Goal: Information Seeking & Learning: Learn about a topic

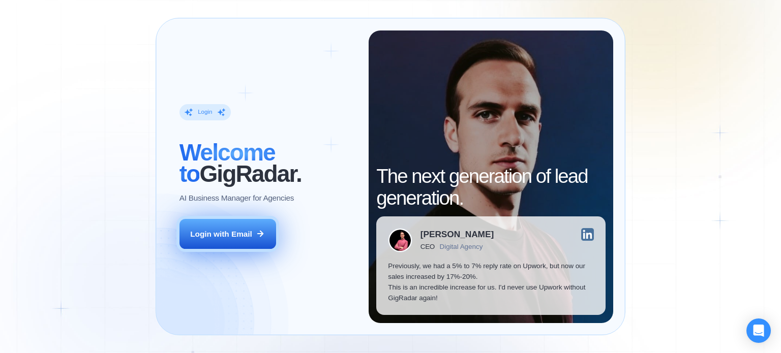
click at [213, 236] on div "Login with Email" at bounding box center [221, 234] width 62 height 11
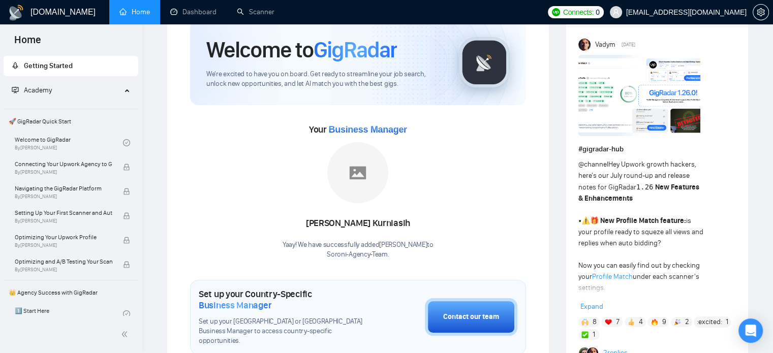
scroll to position [51, 0]
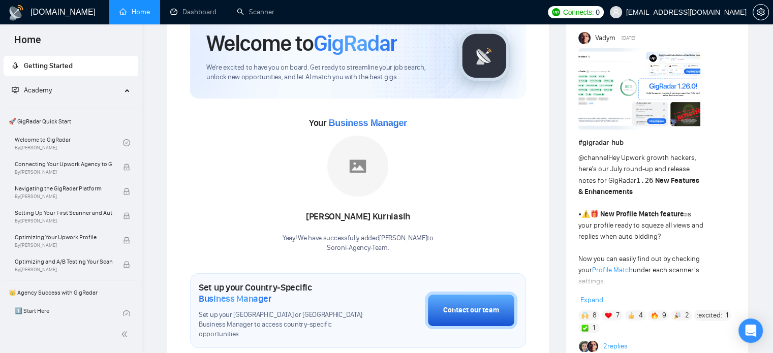
click at [356, 145] on img at bounding box center [357, 166] width 61 height 61
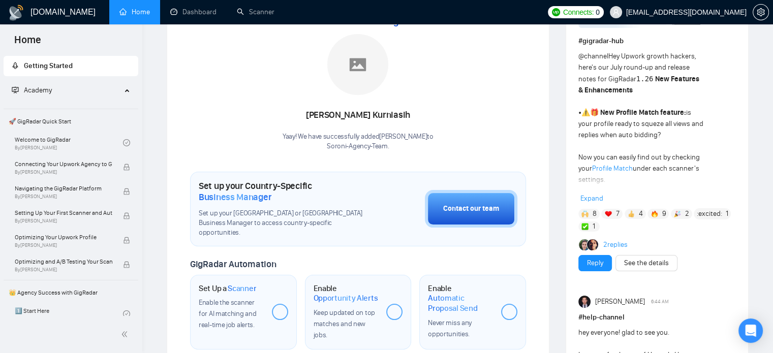
scroll to position [150, 0]
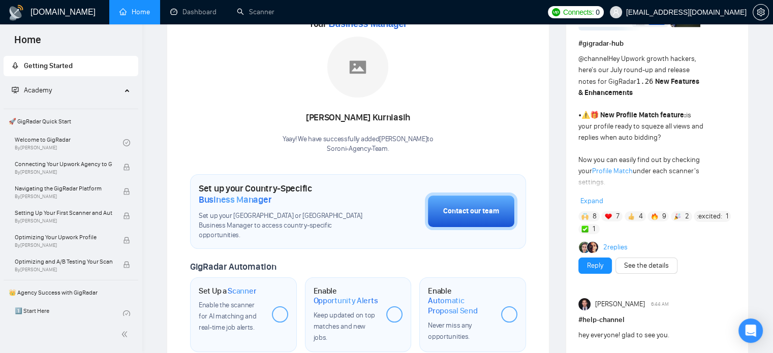
click at [380, 212] on div "Set up your Country-Specific Business Manager Set up your United States or Unit…" at bounding box center [358, 211] width 336 height 75
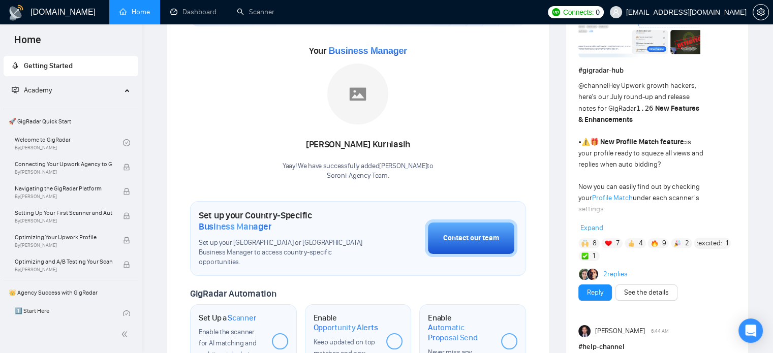
scroll to position [124, 0]
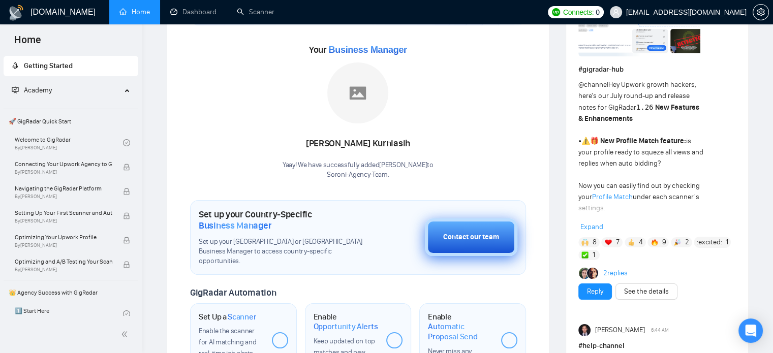
click at [451, 237] on div "Contact our team" at bounding box center [471, 237] width 56 height 11
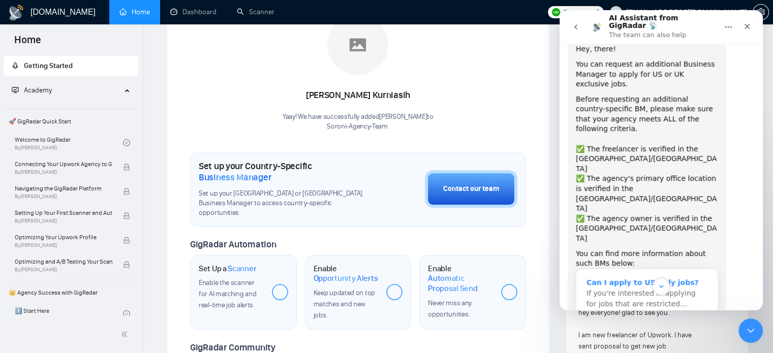
scroll to position [64, 0]
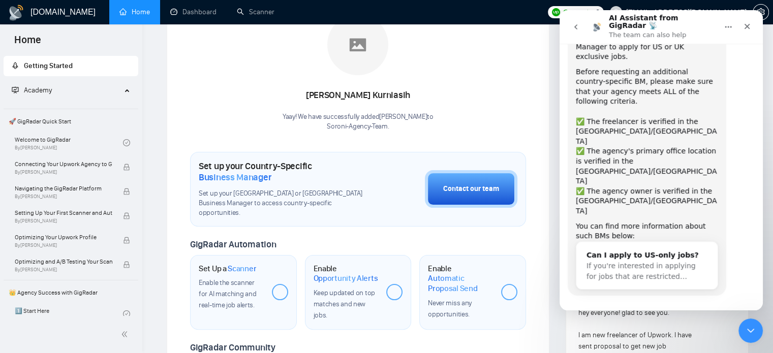
click at [659, 315] on button "Yes, I meet all of the criteria - request a new BM" at bounding box center [663, 329] width 173 height 29
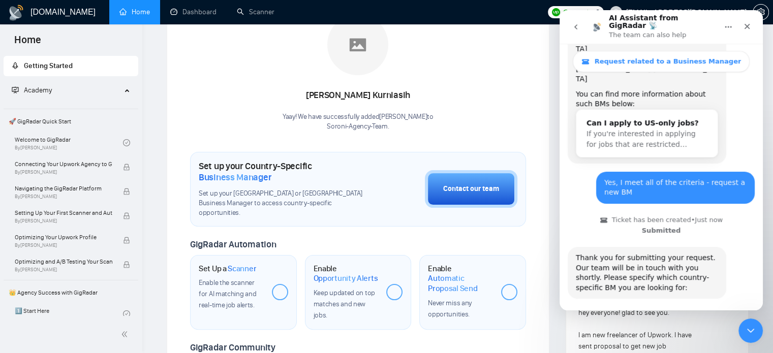
scroll to position [228, 0]
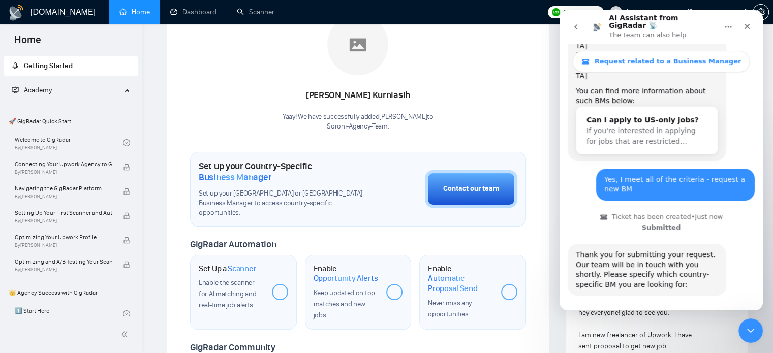
click at [673, 315] on button "🇺🇸 US-based business manager" at bounding box center [686, 325] width 128 height 20
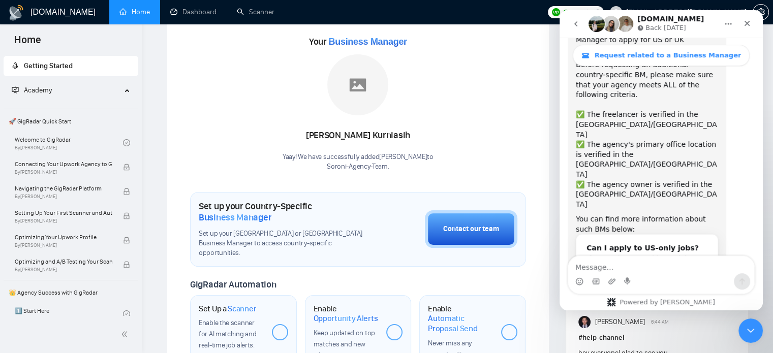
scroll to position [126, 0]
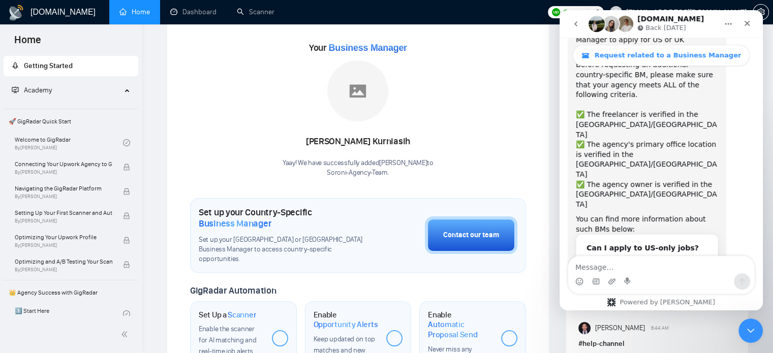
click at [524, 116] on div "Your Business Manager Devina Kurniasih Yaay! We have successfully added Devina …" at bounding box center [358, 109] width 336 height 138
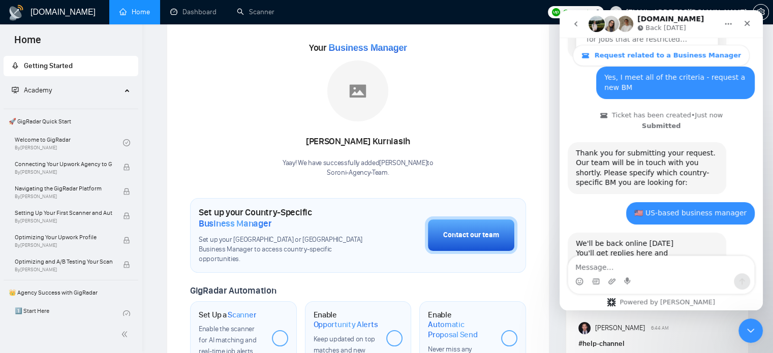
scroll to position [331, 0]
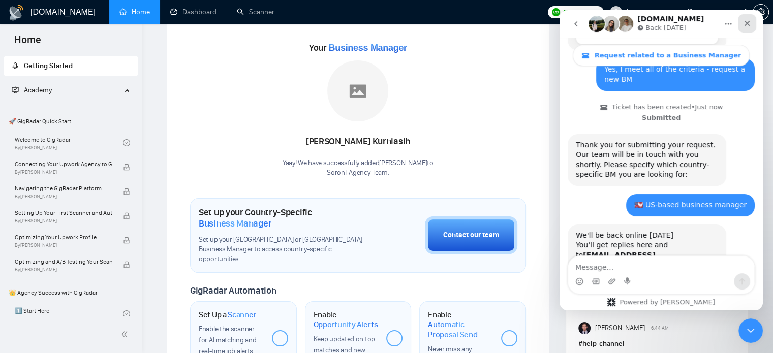
click at [747, 23] on icon "Close" at bounding box center [747, 24] width 6 height 6
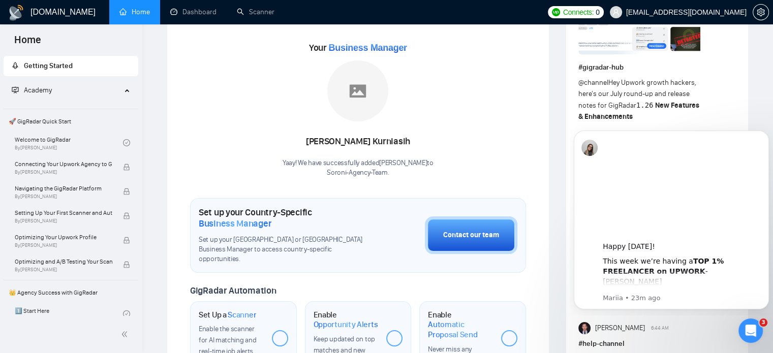
scroll to position [0, 0]
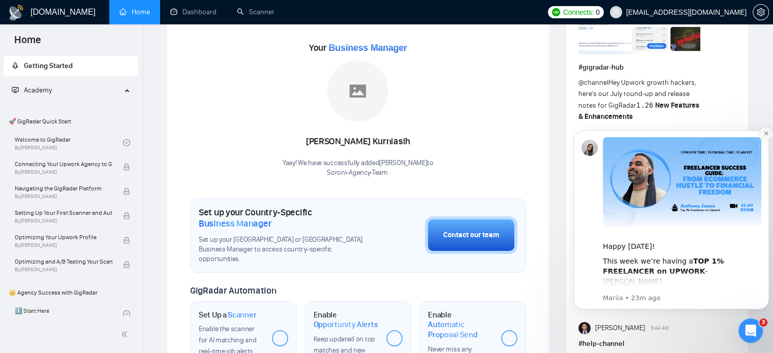
click at [765, 132] on icon "Dismiss notification" at bounding box center [766, 134] width 6 height 6
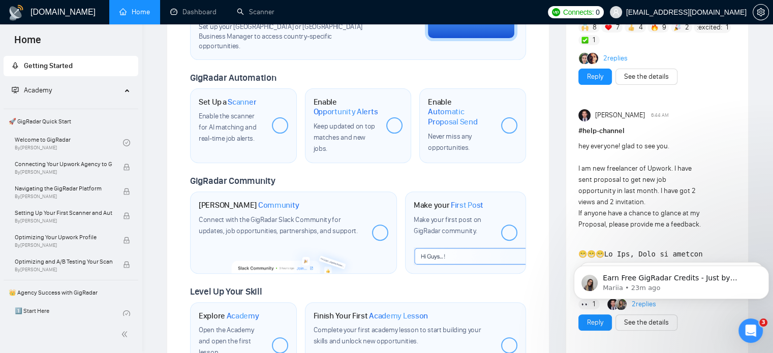
scroll to position [339, 0]
click at [766, 268] on icon "Dismiss notification" at bounding box center [766, 269] width 6 height 6
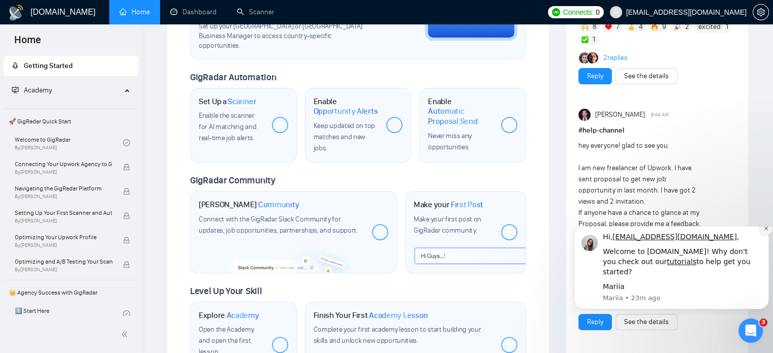
click at [766, 231] on icon "Dismiss notification" at bounding box center [766, 229] width 6 height 6
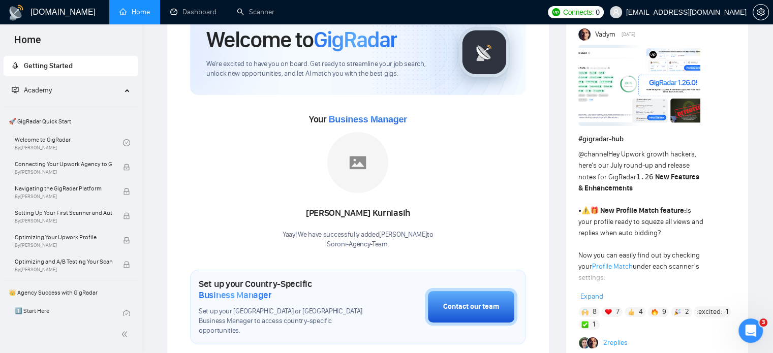
scroll to position [51, 0]
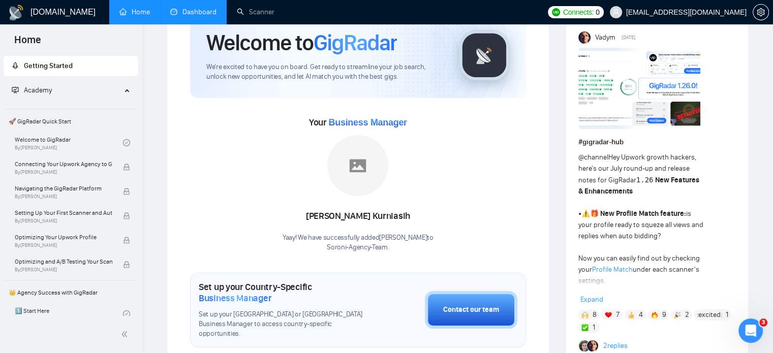
click at [194, 10] on link "Dashboard" at bounding box center [193, 12] width 46 height 9
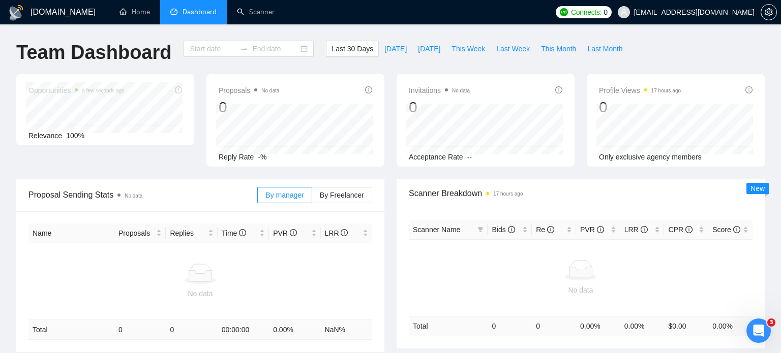
type input "2025-08-25"
type input "2025-09-24"
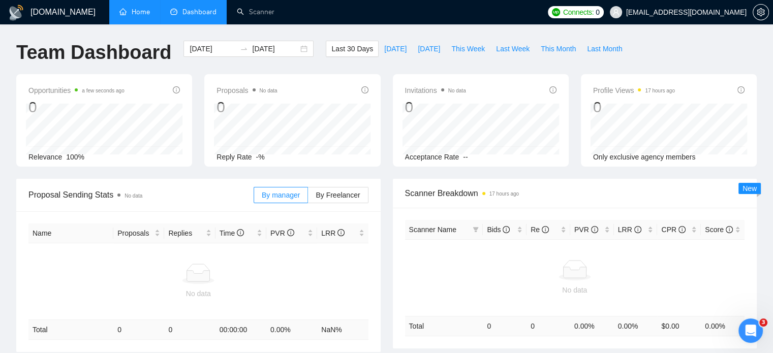
click at [139, 15] on link "Home" at bounding box center [134, 12] width 30 height 9
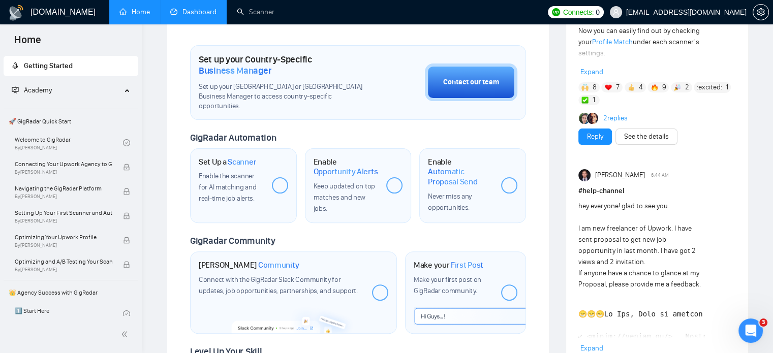
scroll to position [279, 0]
click at [51, 119] on span "🚀 GigRadar Quick Start" at bounding box center [71, 121] width 133 height 20
click at [48, 146] on link "Welcome to GigRadar By Vlad Timinsky" at bounding box center [69, 143] width 108 height 22
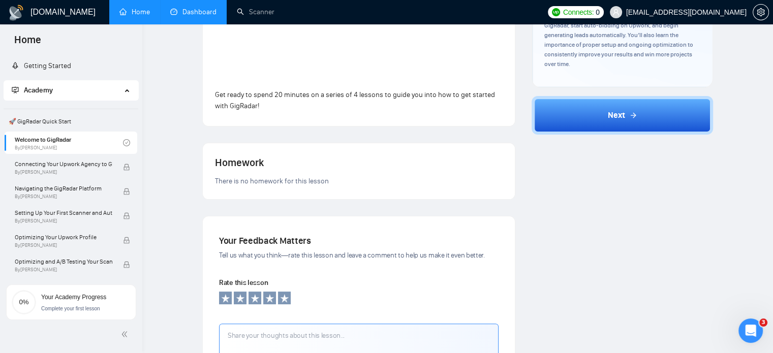
scroll to position [224, 0]
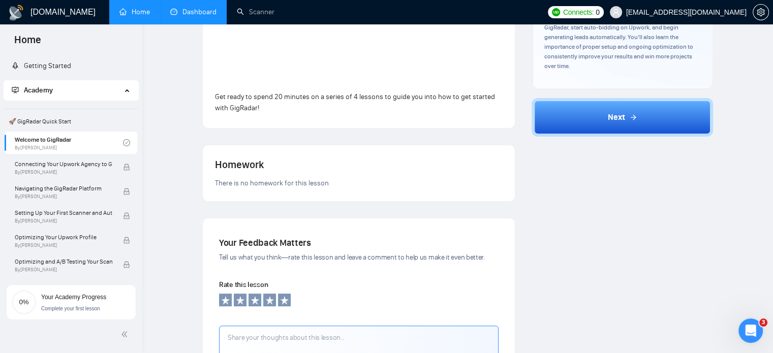
click at [183, 16] on link "Dashboard" at bounding box center [193, 12] width 46 height 9
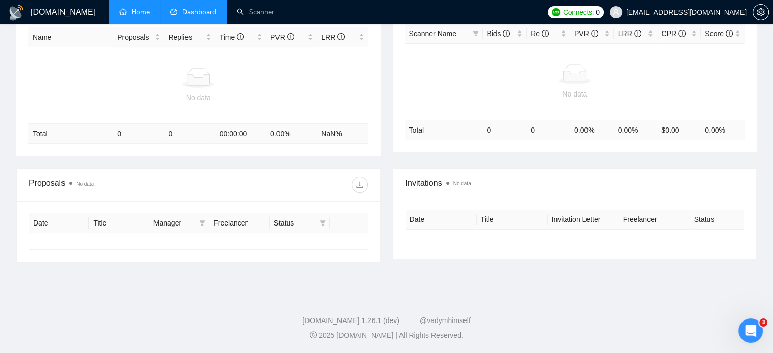
type input "2025-08-25"
type input "2025-09-24"
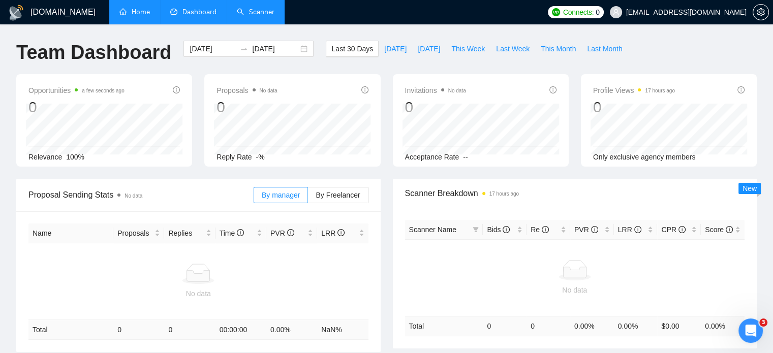
click at [263, 12] on link "Scanner" at bounding box center [256, 12] width 38 height 9
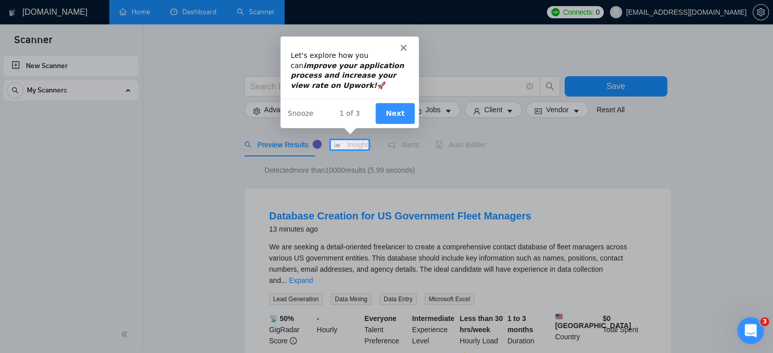
click at [746, 326] on icon "Open Intercom Messenger" at bounding box center [749, 329] width 17 height 17
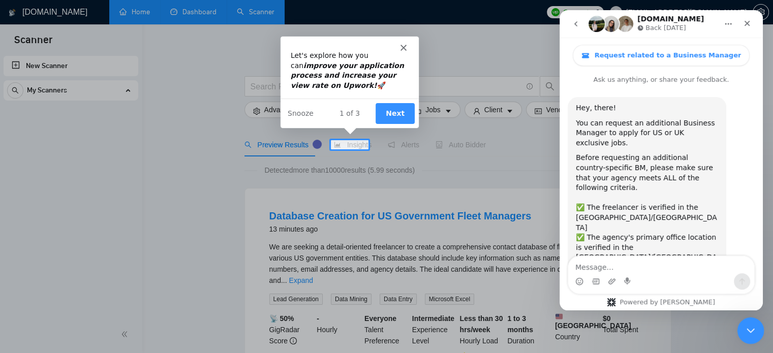
scroll to position [331, 0]
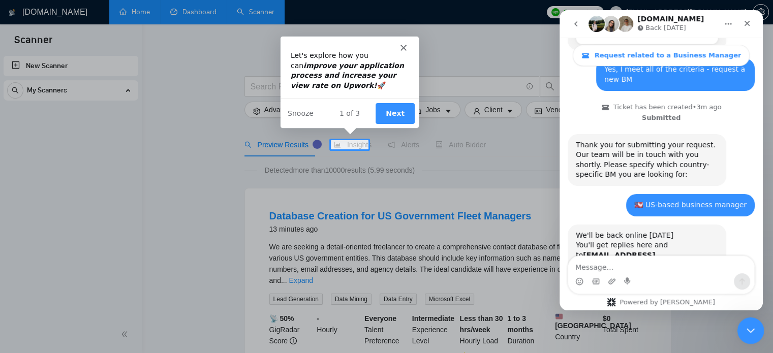
click at [747, 333] on icon "Close Intercom Messenger" at bounding box center [749, 329] width 12 height 12
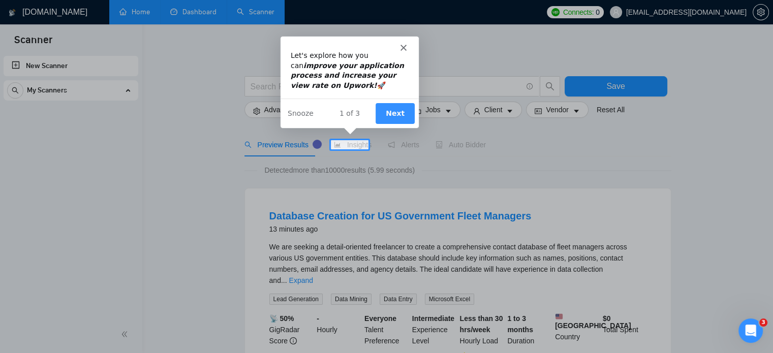
click at [397, 110] on button "Next" at bounding box center [394, 112] width 39 height 21
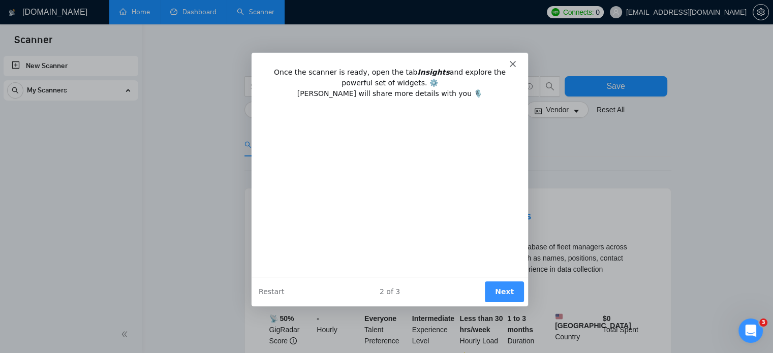
scroll to position [0, 0]
click at [511, 64] on polygon "Close" at bounding box center [512, 63] width 6 height 6
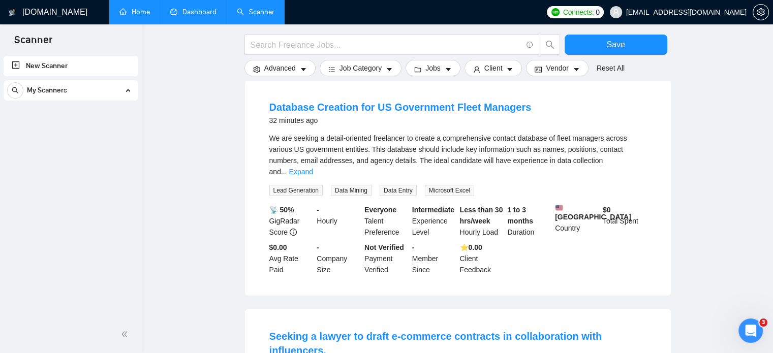
scroll to position [109, 0]
click at [136, 13] on link "Home" at bounding box center [134, 12] width 30 height 9
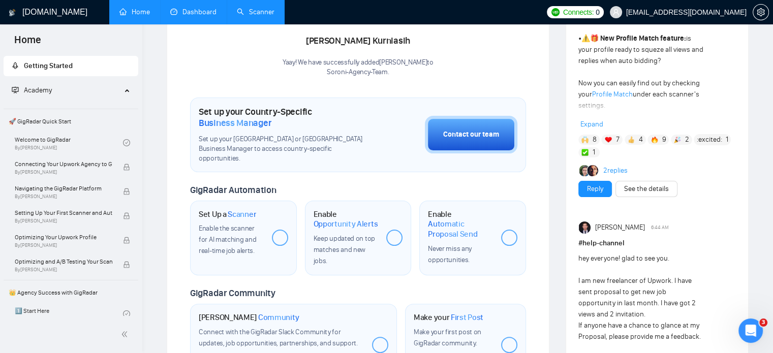
scroll to position [224, 0]
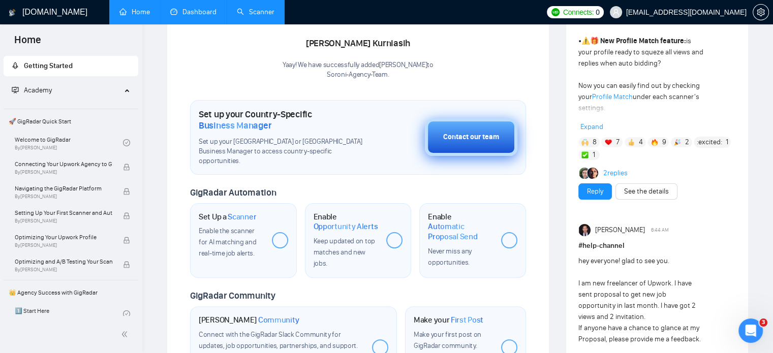
click at [476, 140] on button "Contact our team" at bounding box center [471, 137] width 92 height 38
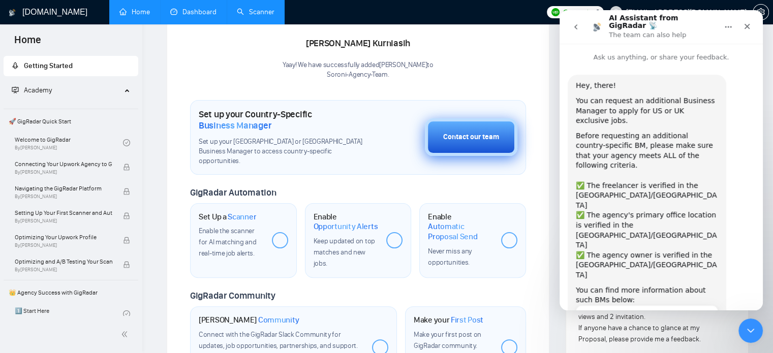
scroll to position [64, 0]
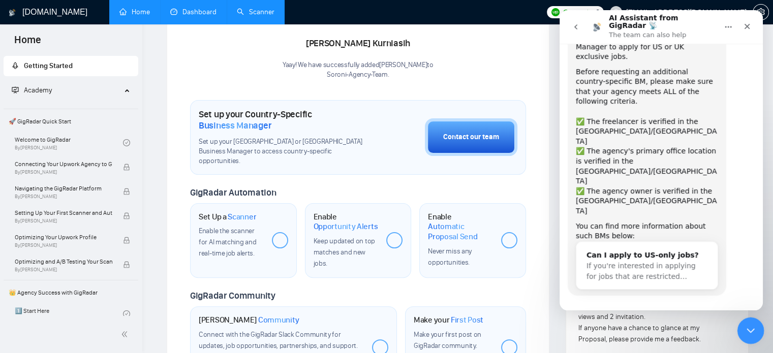
click at [749, 333] on icon "Close Intercom Messenger" at bounding box center [749, 329] width 12 height 12
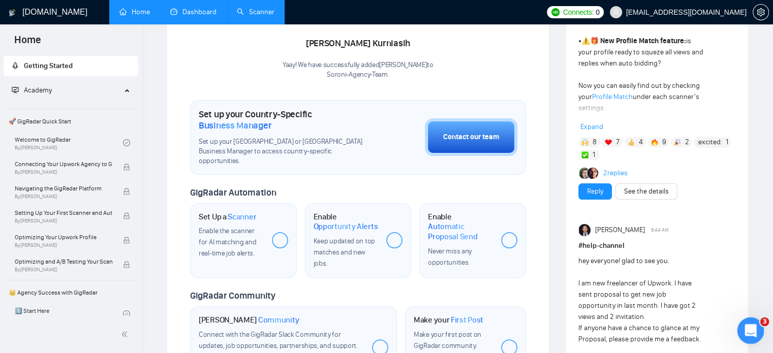
click at [749, 333] on icon "Open Intercom Messenger" at bounding box center [749, 329] width 17 height 17
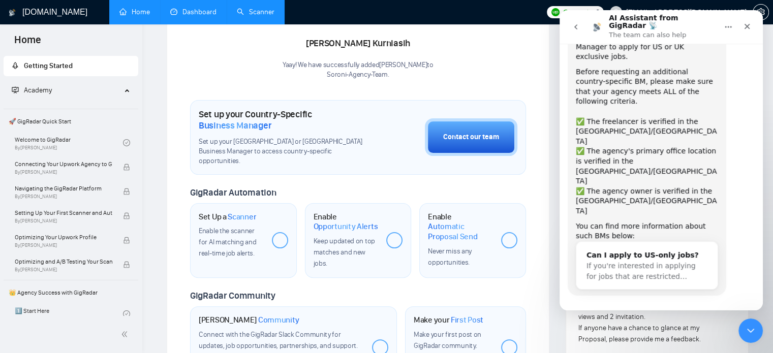
click at [705, 340] on button "Maybe another time!" at bounding box center [705, 350] width 90 height 20
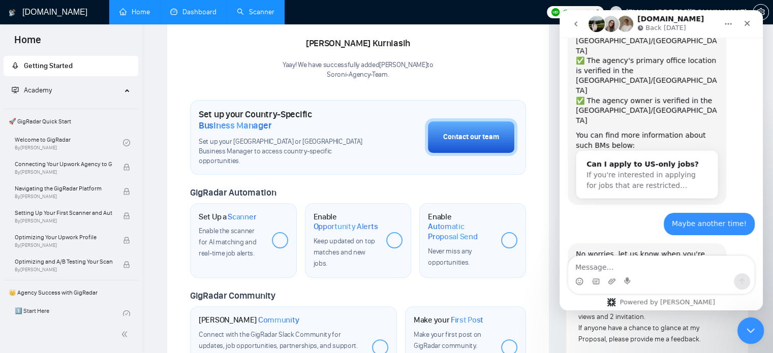
scroll to position [158, 0]
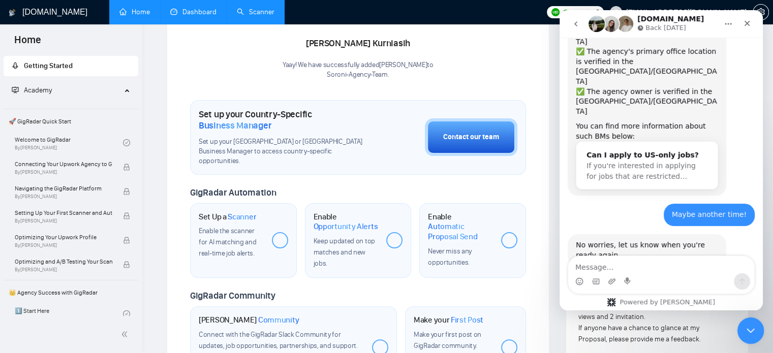
click at [745, 327] on icon "Close Intercom Messenger" at bounding box center [749, 329] width 12 height 12
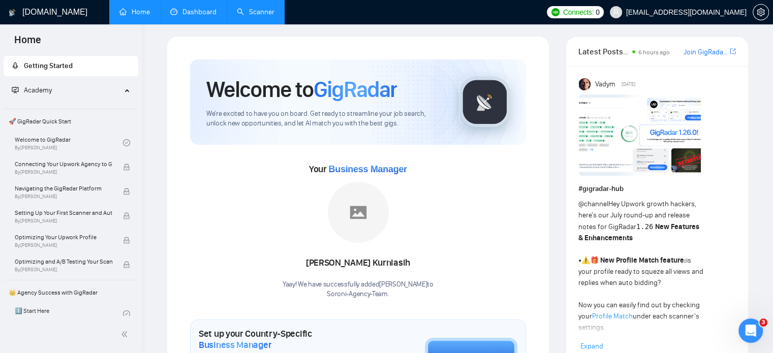
scroll to position [0, 0]
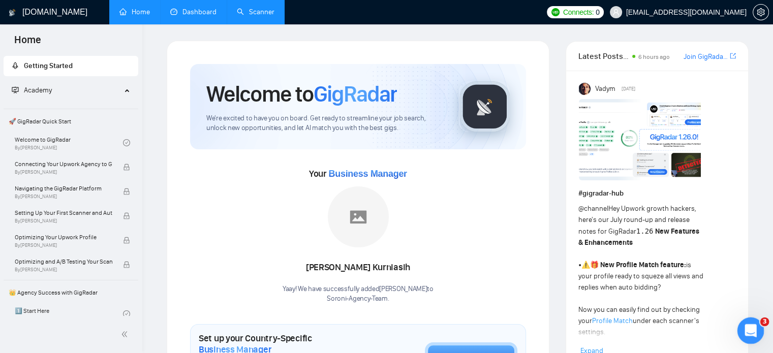
click at [749, 329] on icon "Open Intercom Messenger" at bounding box center [749, 329] width 17 height 17
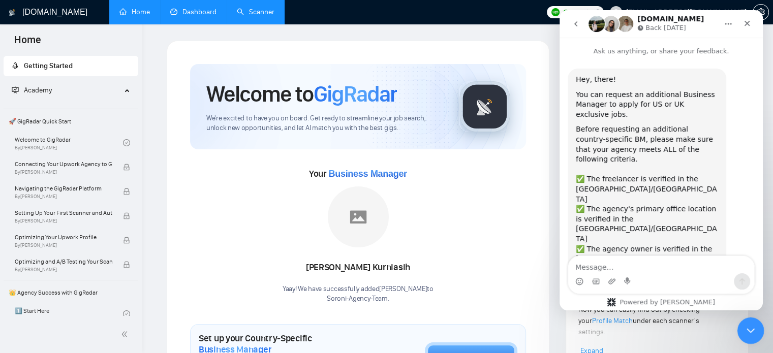
scroll to position [158, 0]
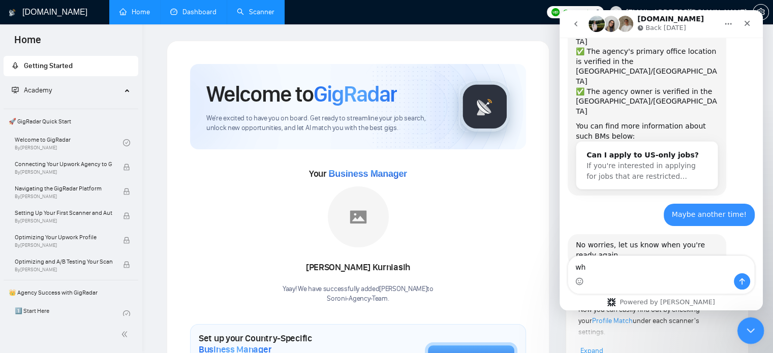
type textarea "w"
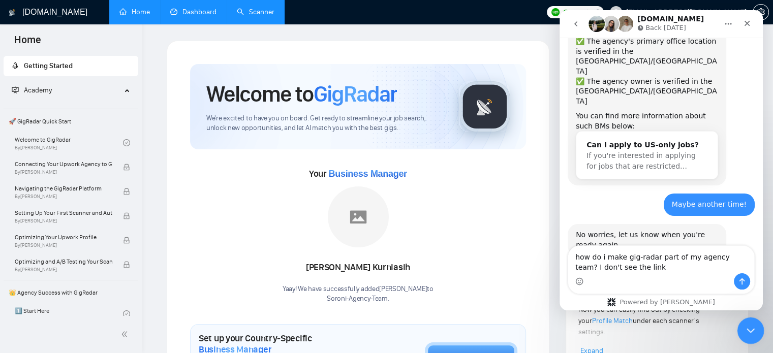
type textarea "how do i make gig-radar part of my agency team? I don't see the link?"
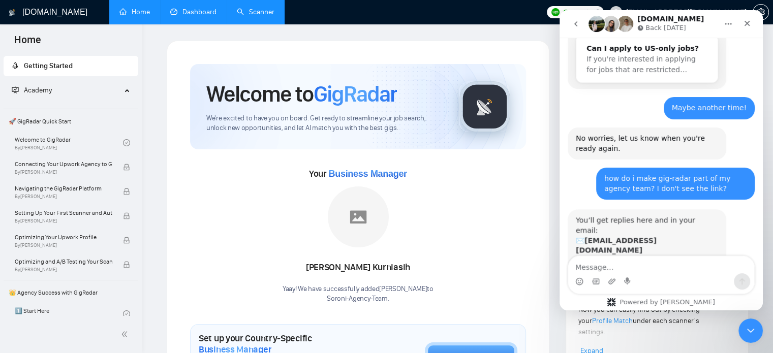
scroll to position [263, 0]
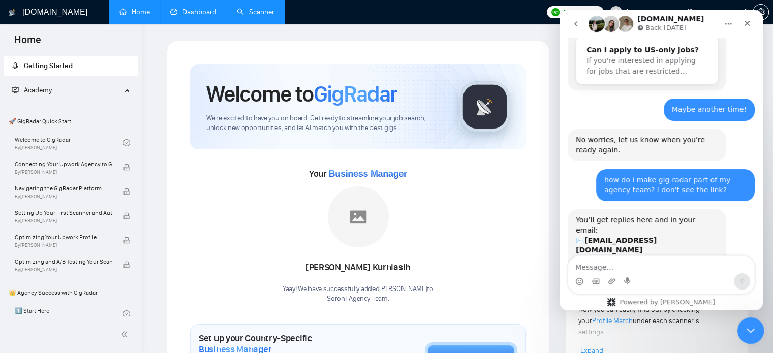
click at [745, 331] on icon "Close Intercom Messenger" at bounding box center [749, 329] width 12 height 12
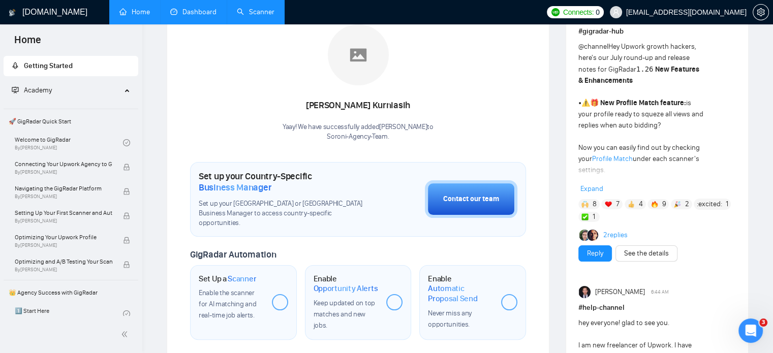
scroll to position [163, 0]
click at [126, 89] on icon at bounding box center [128, 89] width 5 height 0
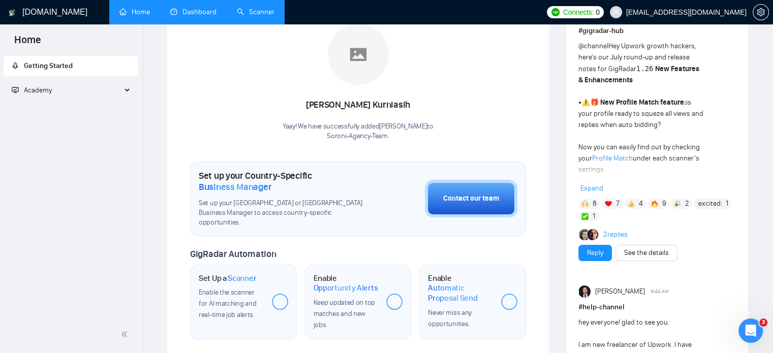
click at [125, 90] on div "Academy" at bounding box center [71, 90] width 135 height 20
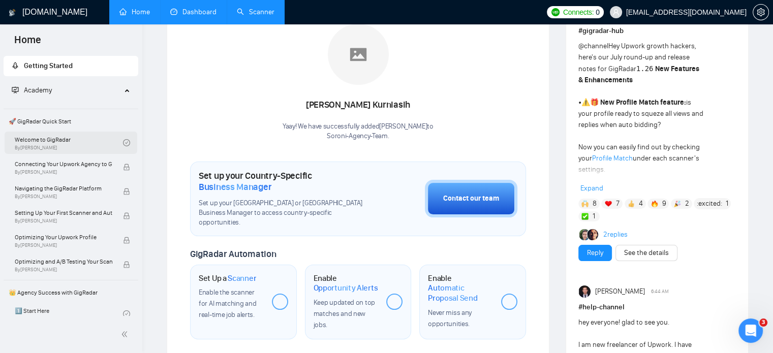
click at [59, 139] on link "Welcome to GigRadar By Vlad Timinsky" at bounding box center [69, 143] width 108 height 22
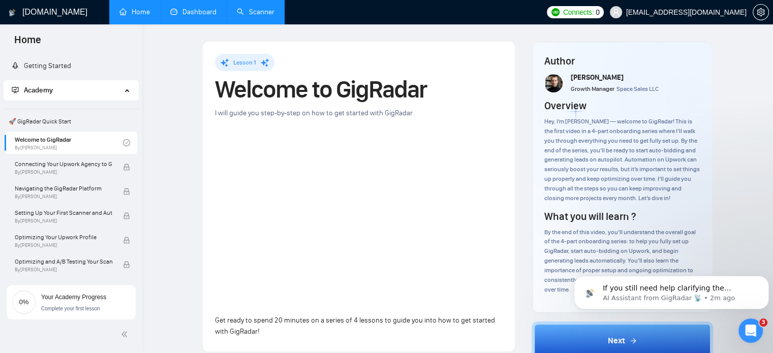
scroll to position [263, 0]
